Goal: Transaction & Acquisition: Purchase product/service

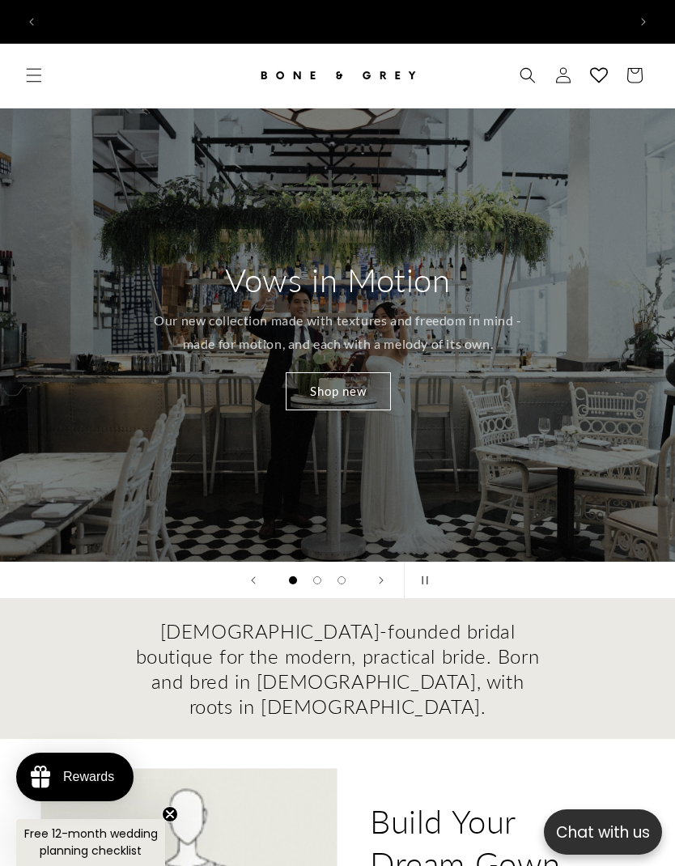
scroll to position [0, 1166]
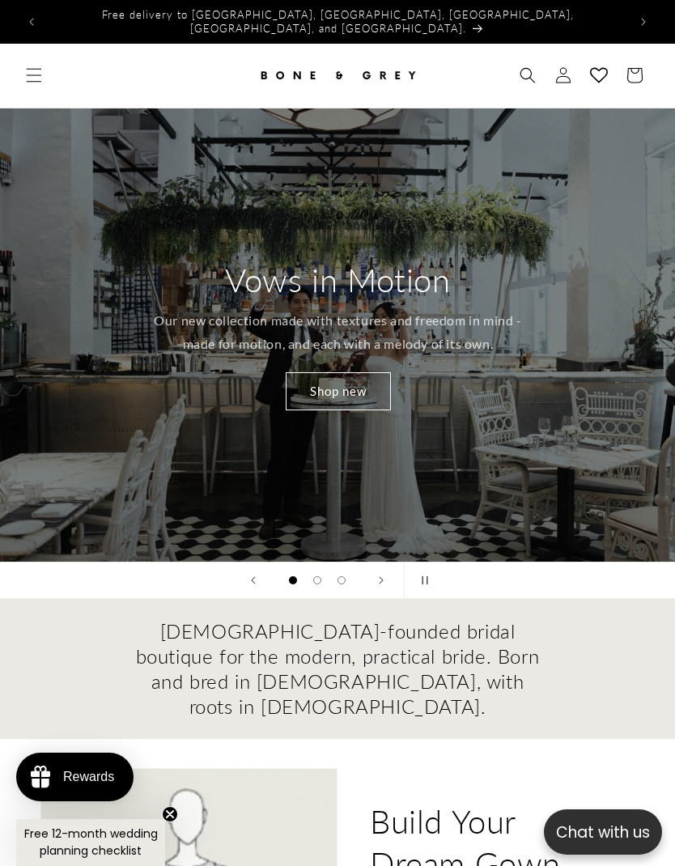
click at [49, 66] on span "Menu" at bounding box center [34, 75] width 36 height 36
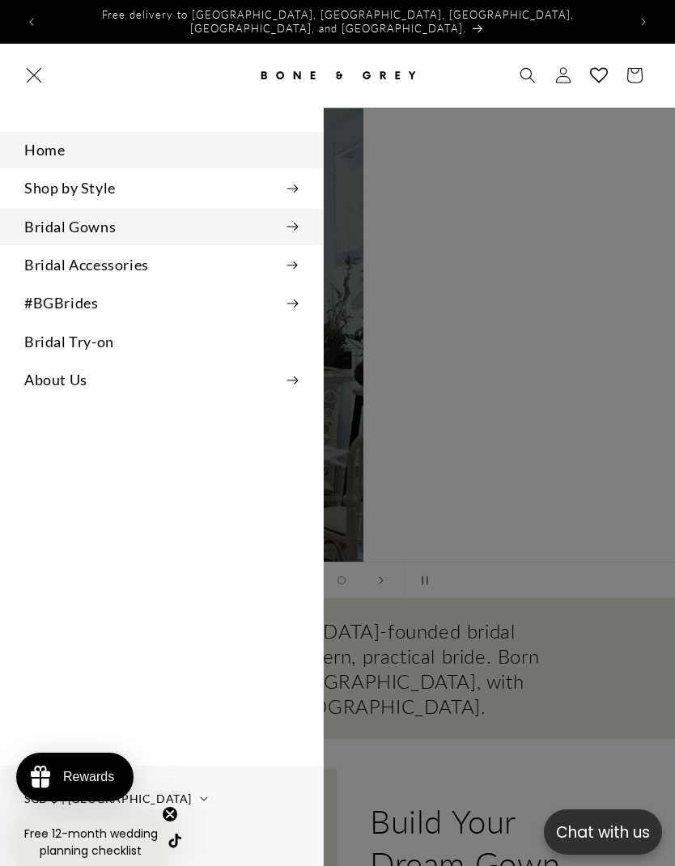
click at [298, 224] on summary "Bridal Gowns" at bounding box center [161, 227] width 323 height 36
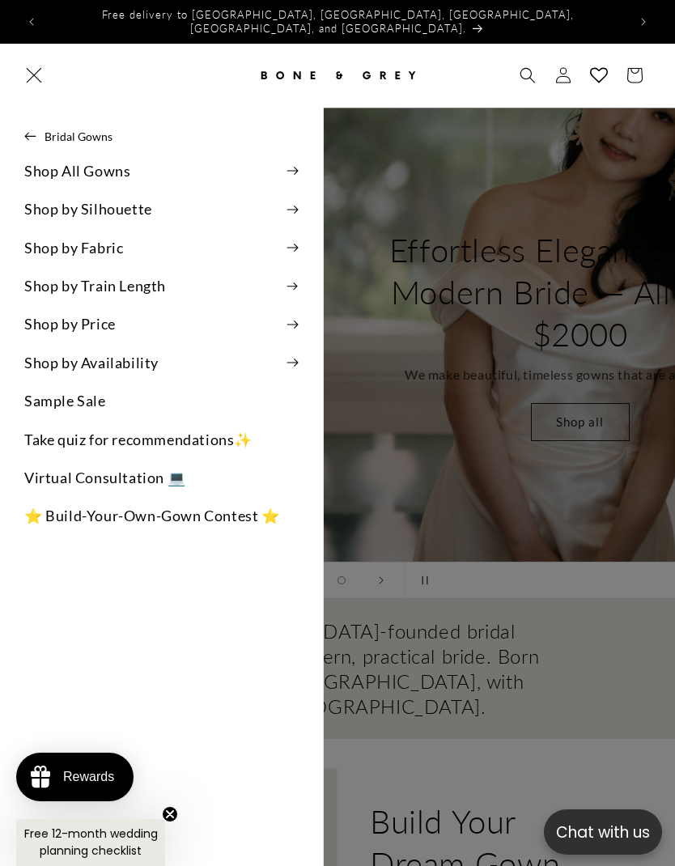
scroll to position [0, 675]
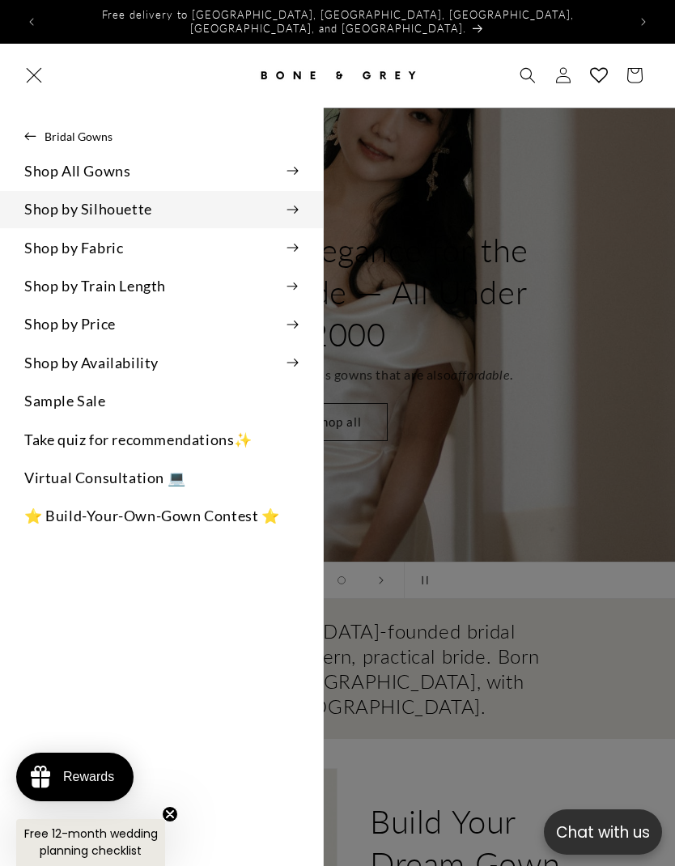
click at [298, 195] on summary "Shop by Silhouette" at bounding box center [161, 209] width 323 height 36
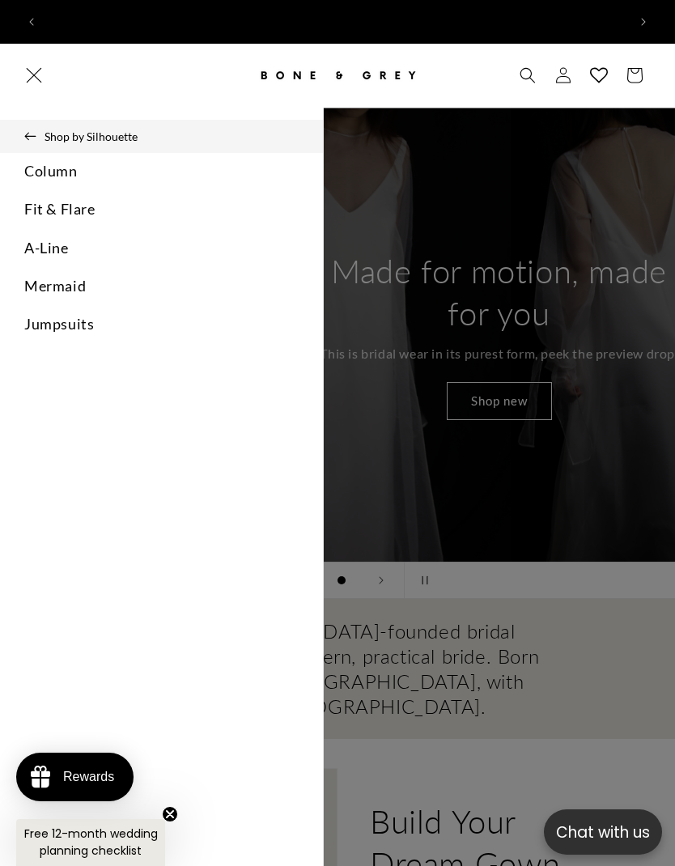
scroll to position [0, 0]
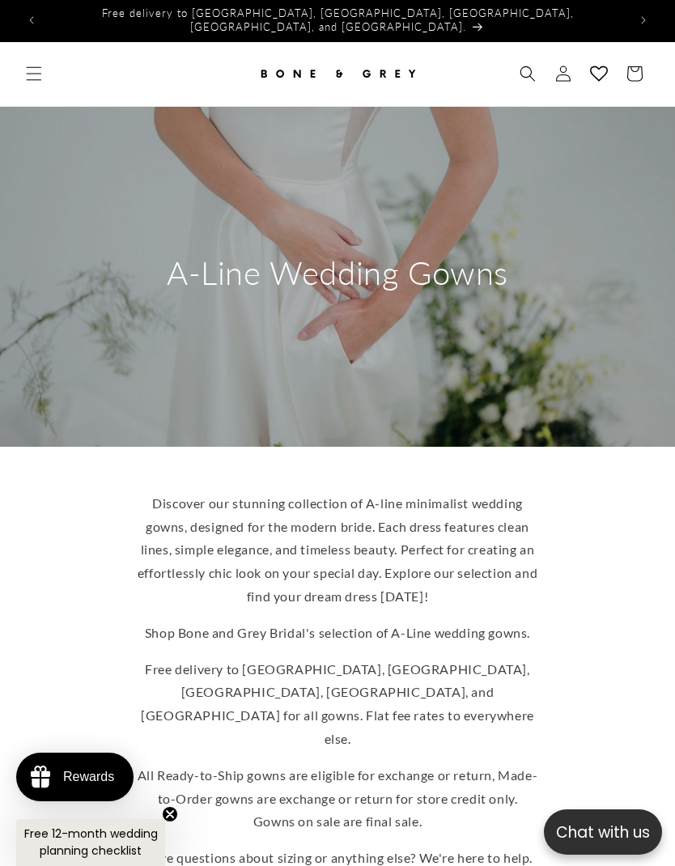
scroll to position [1, 0]
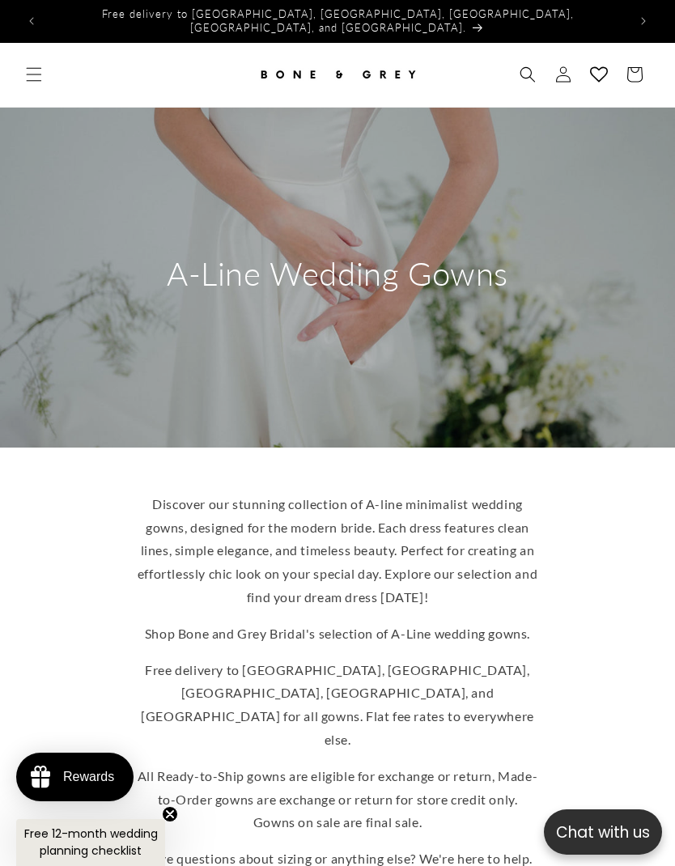
click at [40, 66] on icon "Menu" at bounding box center [34, 74] width 16 height 16
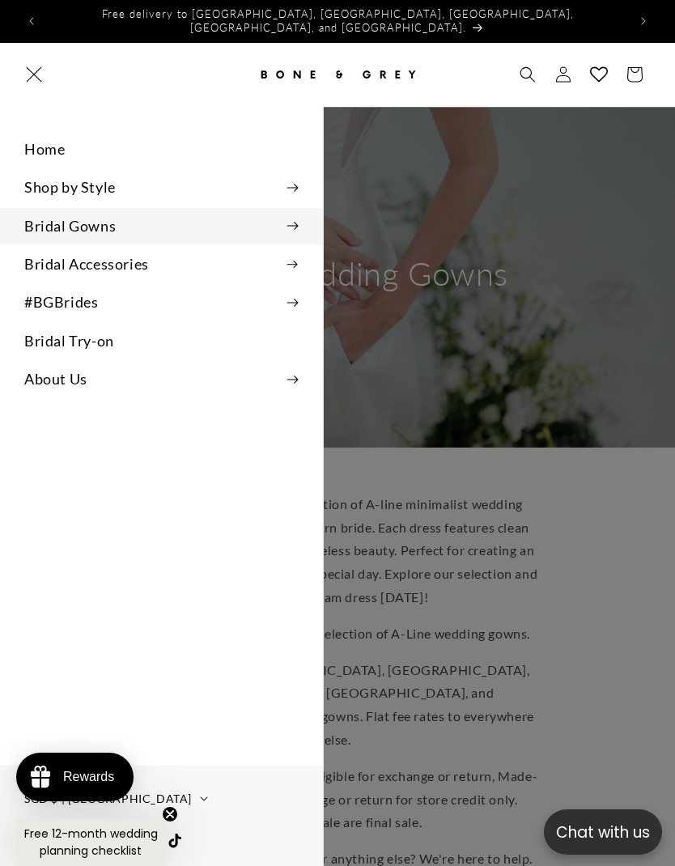
click at [296, 222] on icon at bounding box center [292, 226] width 11 height 8
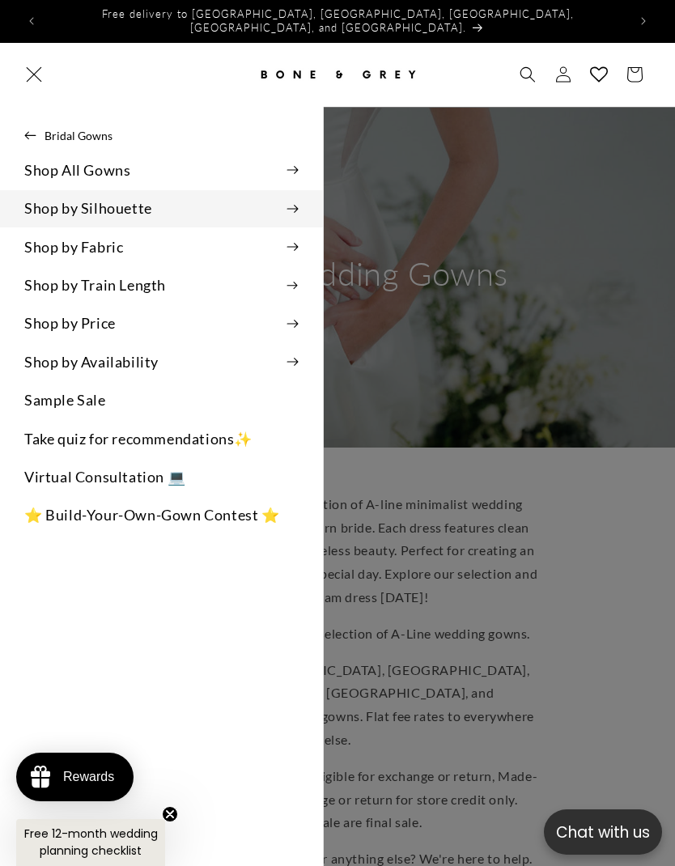
click at [292, 205] on icon at bounding box center [293, 209] width 12 height 9
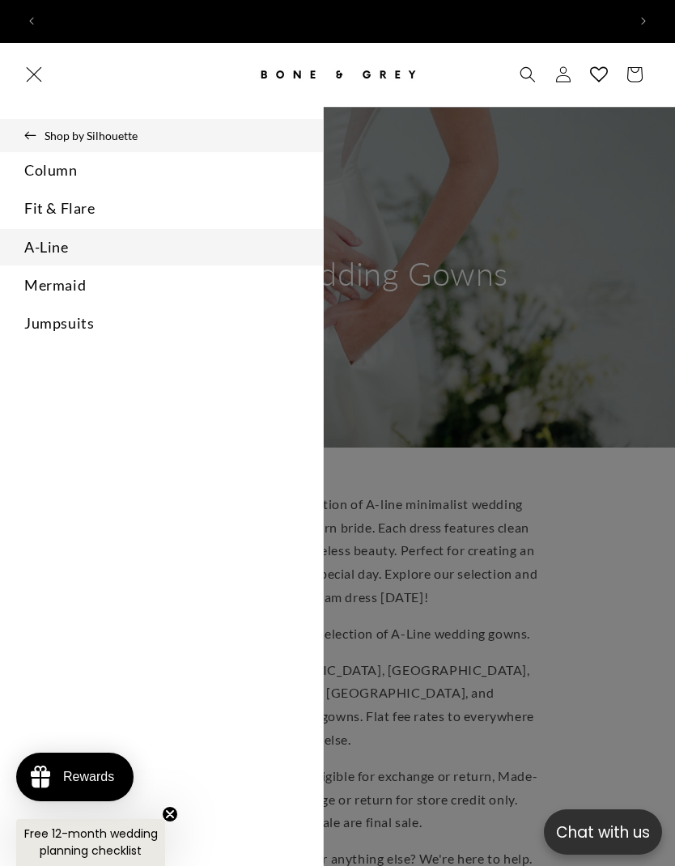
scroll to position [0, 0]
click at [49, 274] on link "Mermaid" at bounding box center [161, 285] width 323 height 36
click at [43, 119] on button "Shop by Silhouette" at bounding box center [161, 135] width 323 height 33
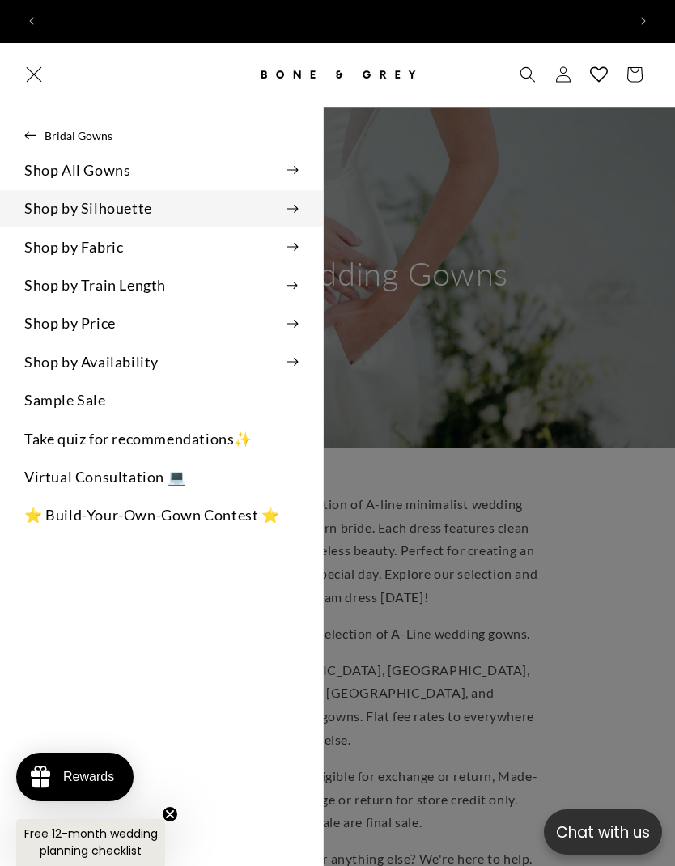
scroll to position [0, 583]
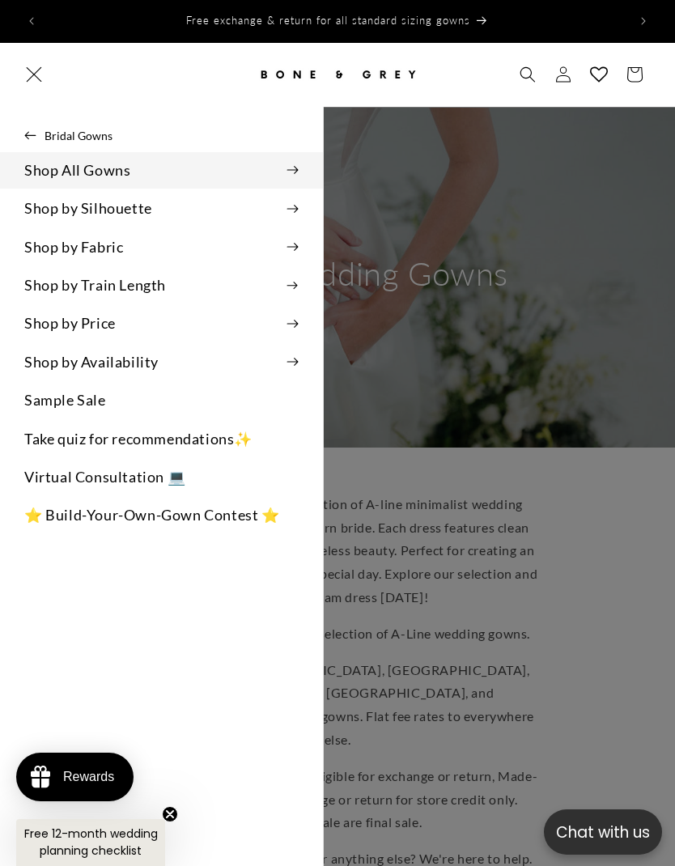
click at [295, 166] on icon at bounding box center [293, 170] width 12 height 9
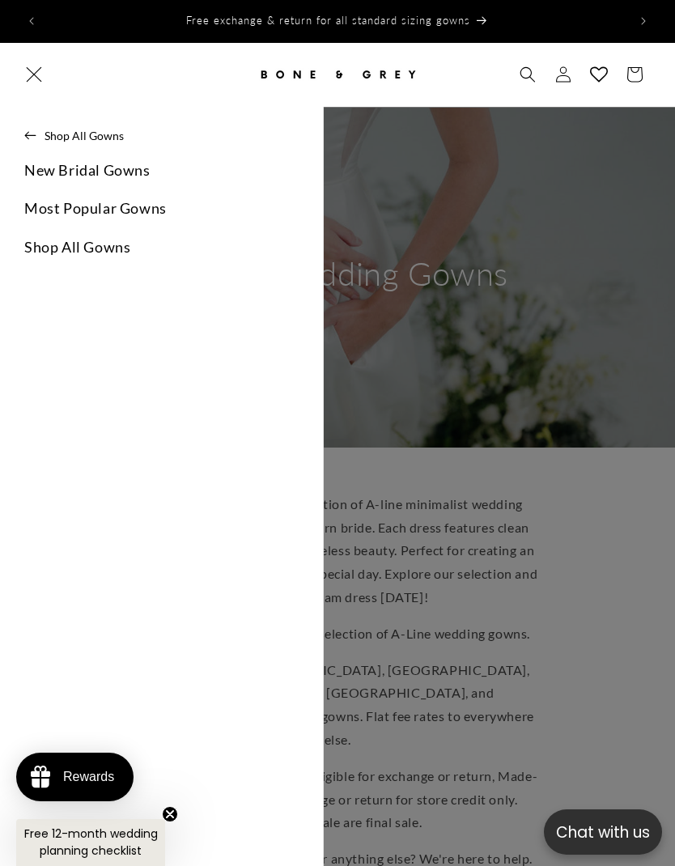
click at [57, 162] on link "New Bridal Gowns" at bounding box center [161, 170] width 323 height 36
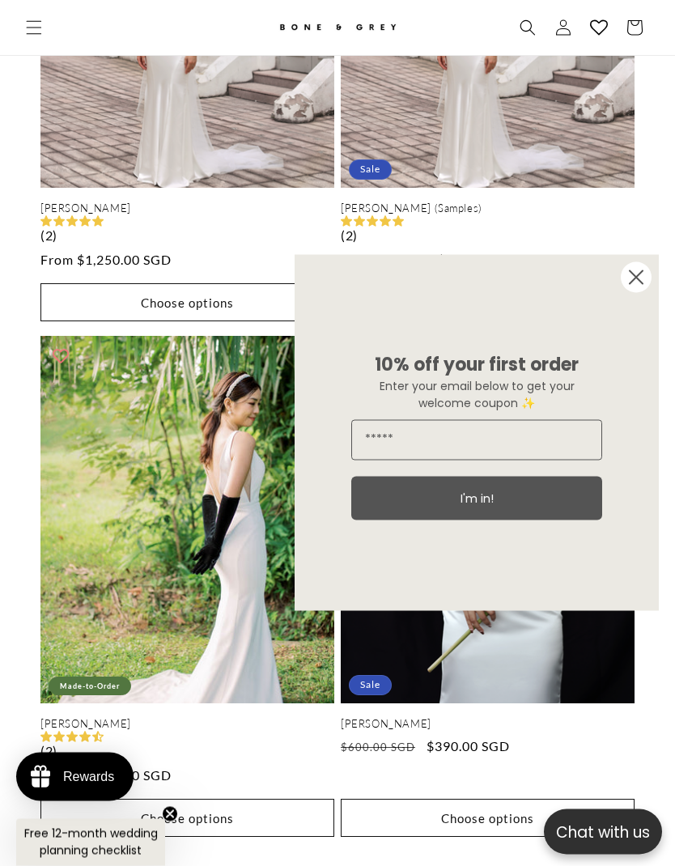
scroll to position [1319, 0]
click at [640, 293] on circle "Close dialog" at bounding box center [636, 277] width 31 height 31
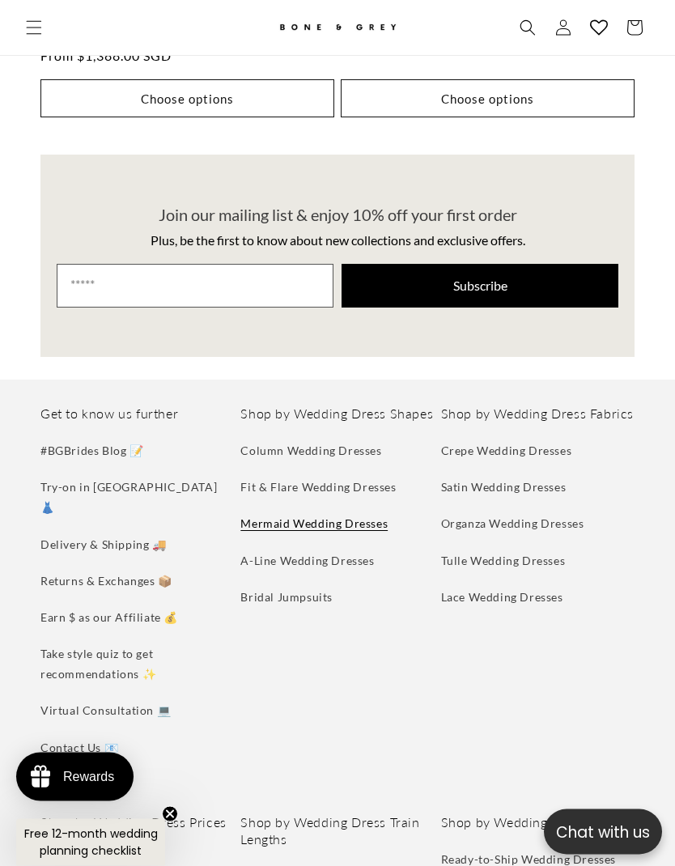
scroll to position [2039, 0]
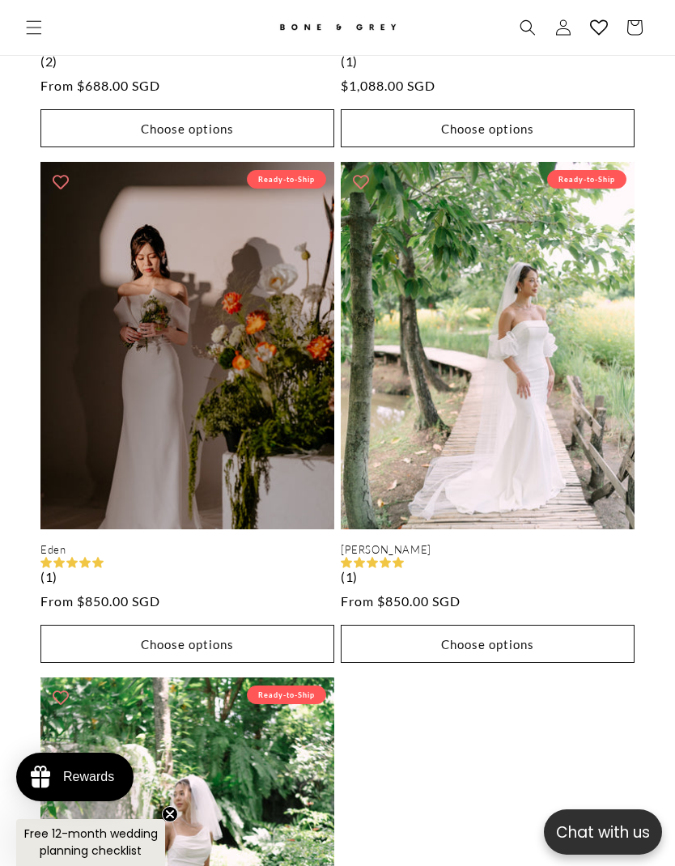
scroll to position [0, 583]
click at [103, 543] on link "Eden" at bounding box center [187, 550] width 294 height 14
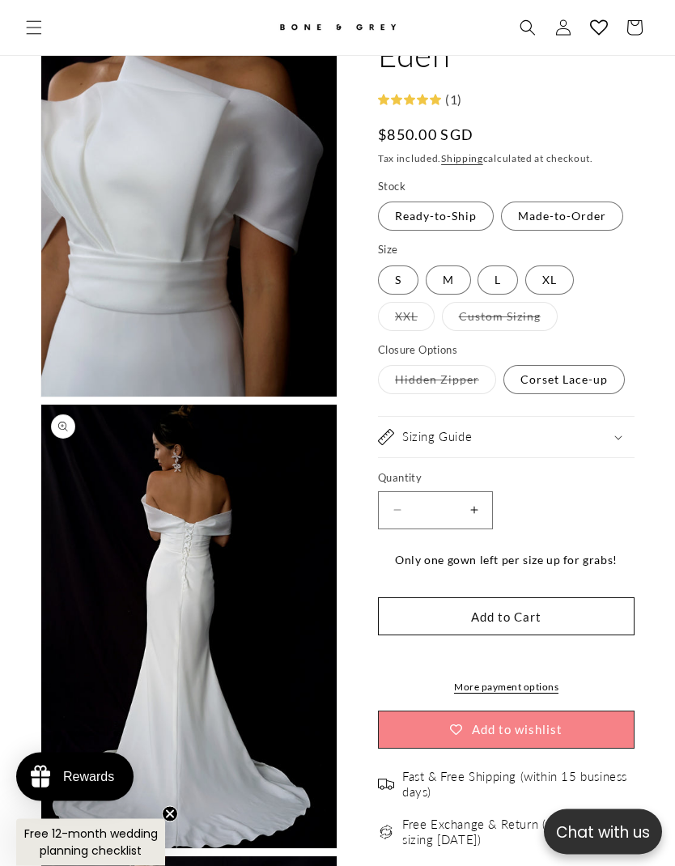
click at [36, 19] on icon "Menu" at bounding box center [34, 27] width 16 height 16
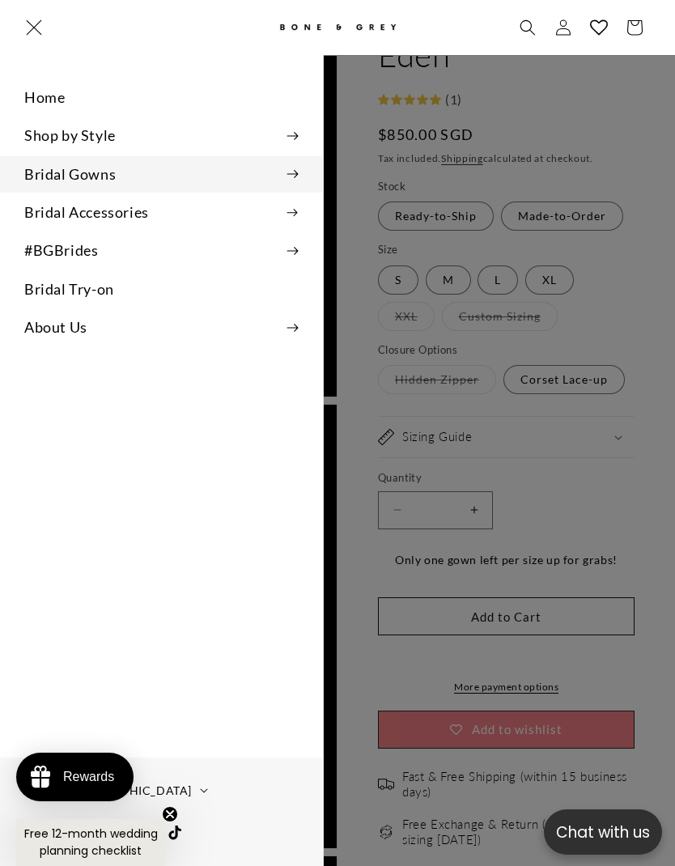
click at [294, 170] on icon at bounding box center [293, 174] width 12 height 9
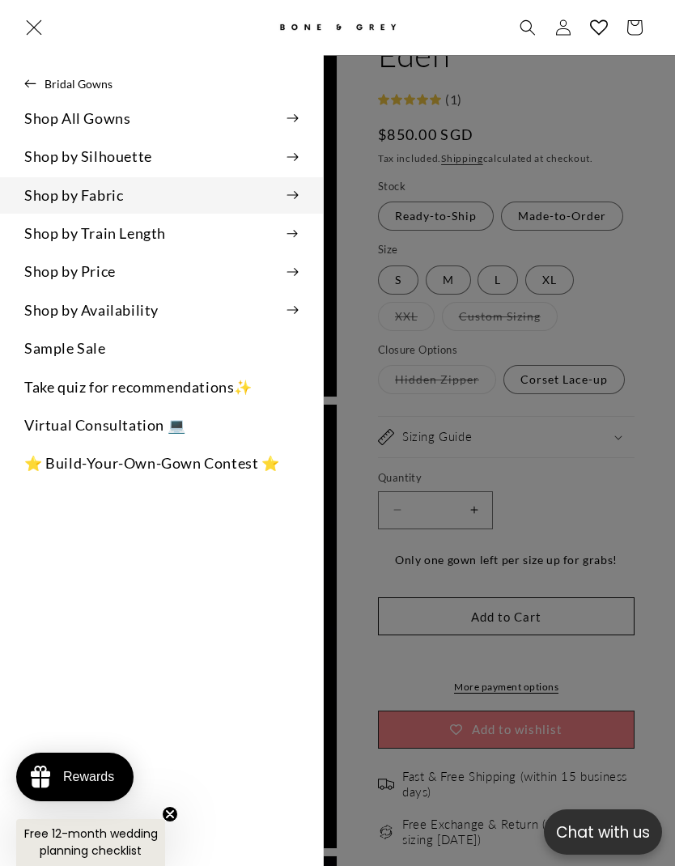
click at [299, 188] on summary "Shop by Fabric" at bounding box center [161, 195] width 323 height 36
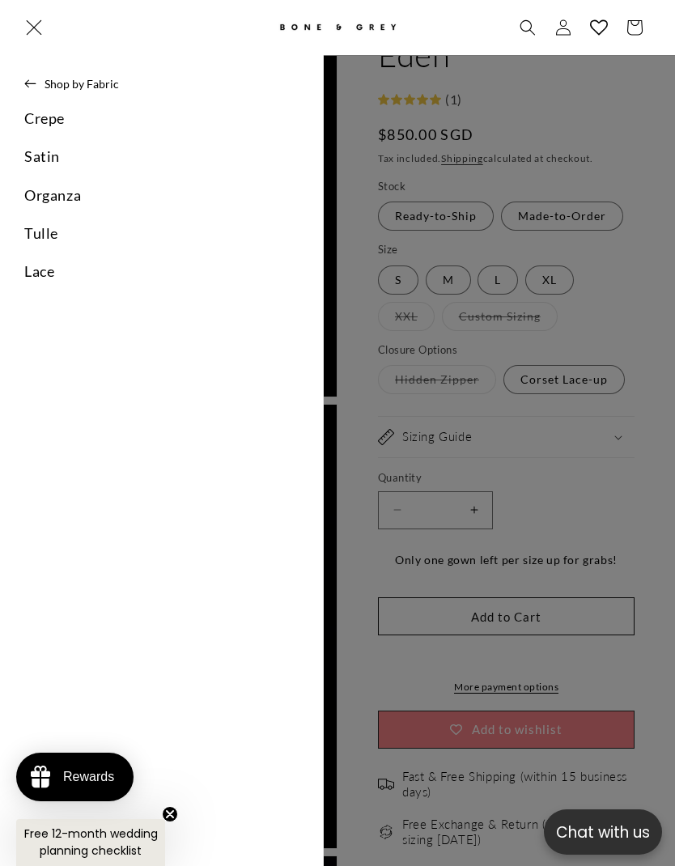
click at [28, 79] on icon at bounding box center [30, 83] width 12 height 9
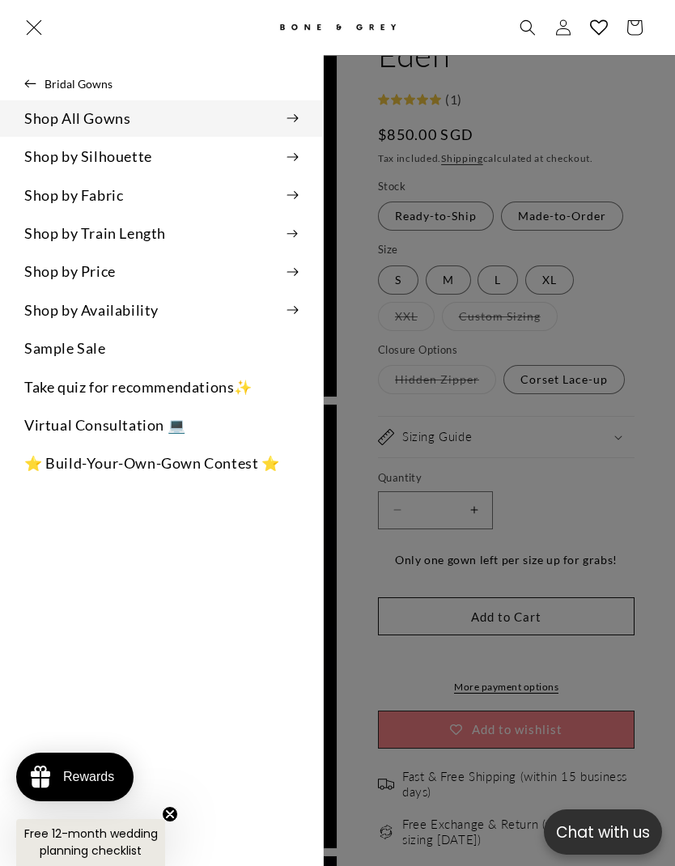
click at [296, 124] on summary "Shop All Gowns" at bounding box center [161, 118] width 323 height 36
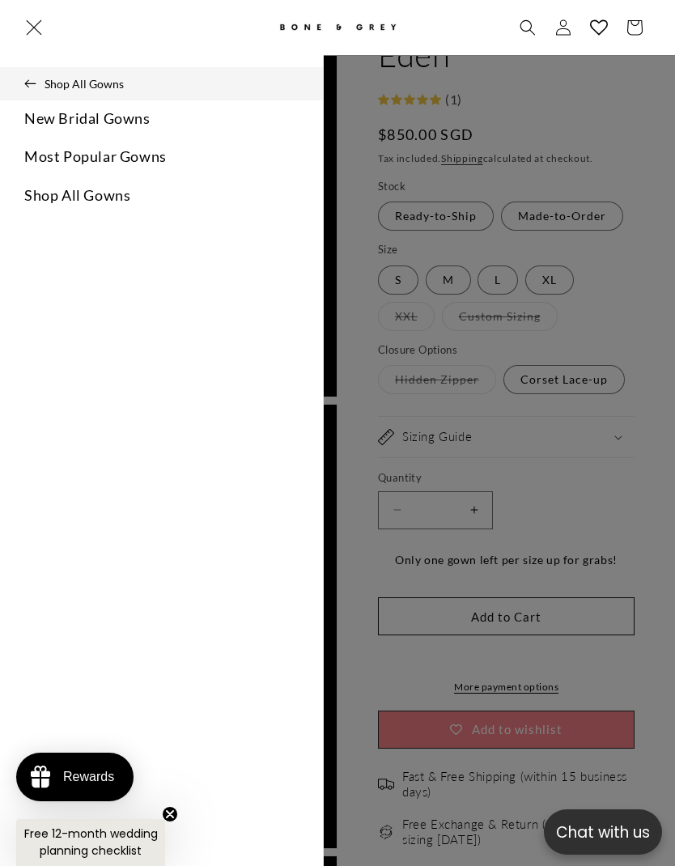
scroll to position [0, 0]
click at [56, 151] on link "Most Popular Gowns" at bounding box center [161, 156] width 323 height 36
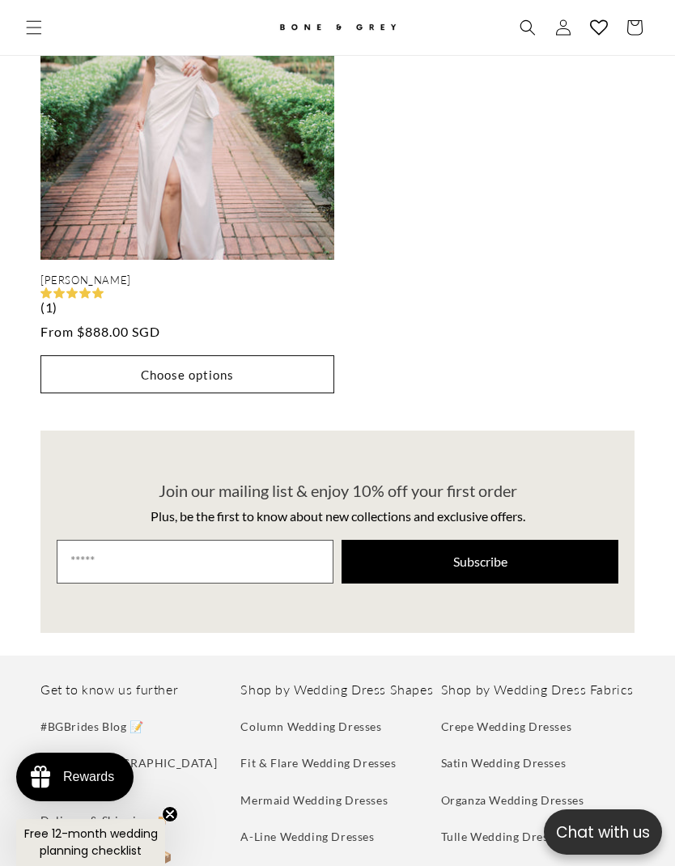
scroll to position [5321, 0]
